Goal: Transaction & Acquisition: Purchase product/service

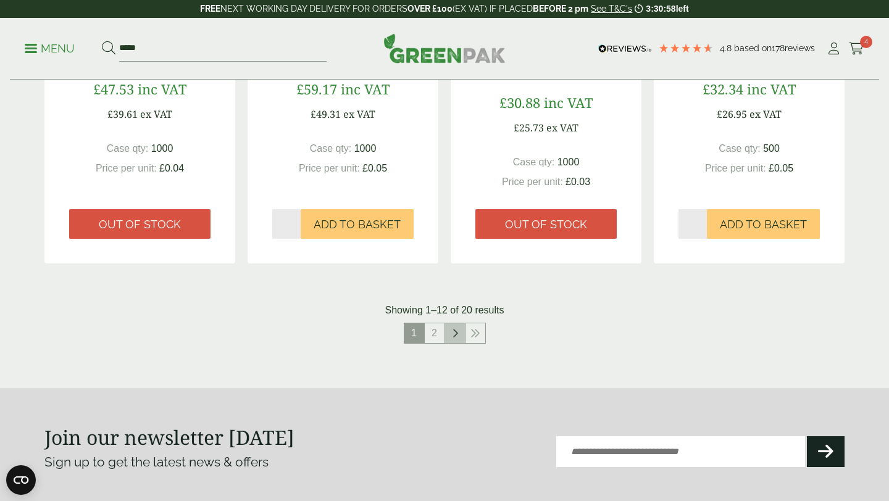
click at [450, 335] on link at bounding box center [455, 333] width 20 height 20
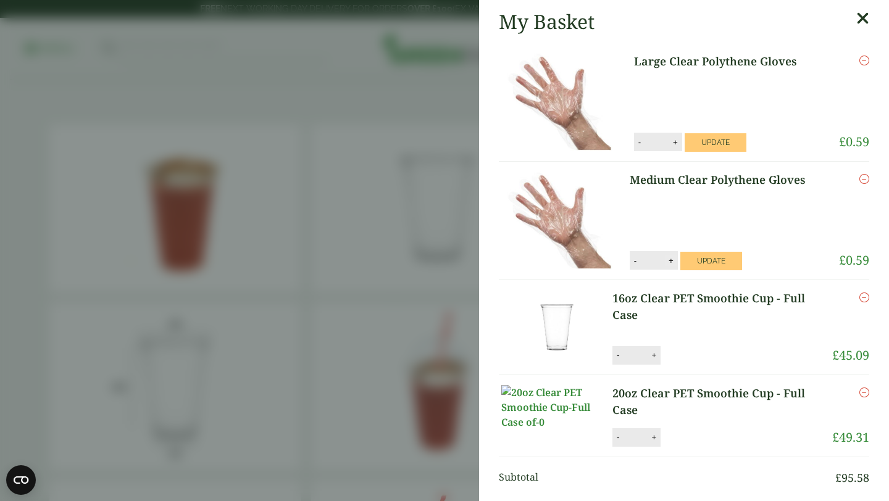
click at [673, 260] on button "+" at bounding box center [671, 261] width 12 height 10
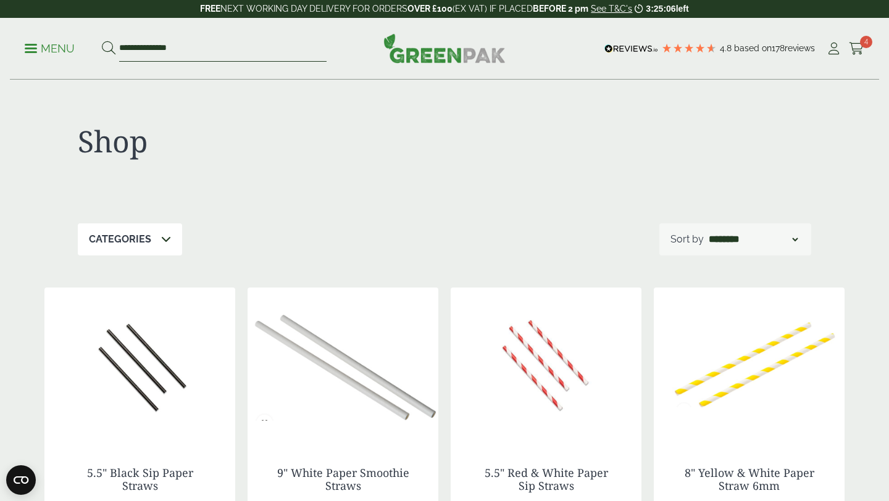
type input "**********"
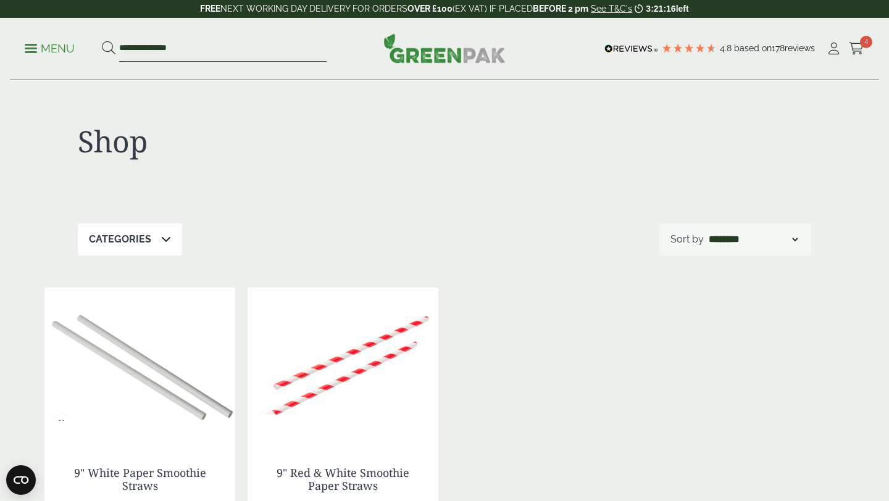
click at [96, 33] on div "**********" at bounding box center [444, 49] width 869 height 62
